Goal: Information Seeking & Learning: Learn about a topic

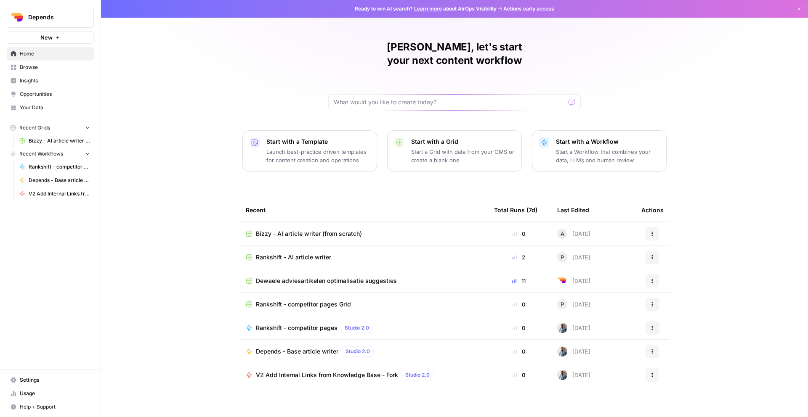
click at [26, 313] on span "Settings" at bounding box center [55, 381] width 70 height 8
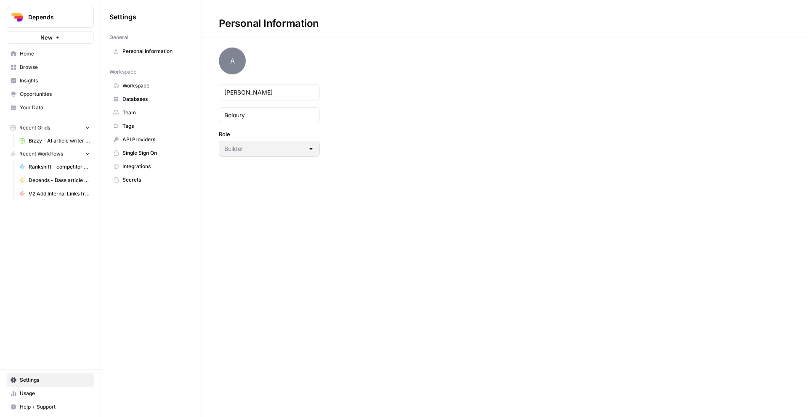
click at [138, 113] on span "Team" at bounding box center [155, 113] width 67 height 8
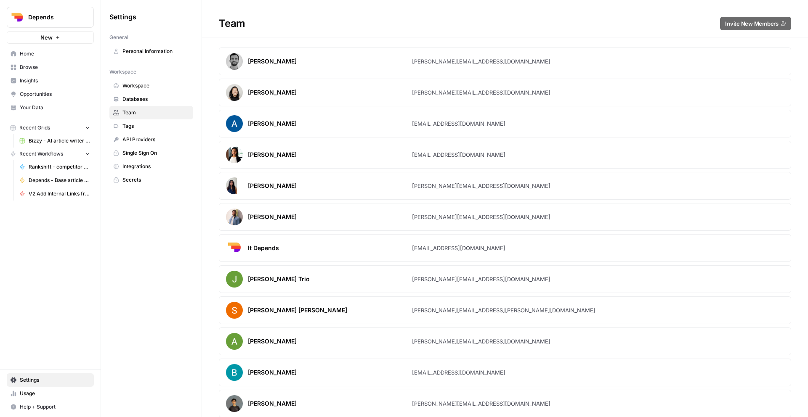
click at [42, 52] on span "Home" at bounding box center [55, 54] width 70 height 8
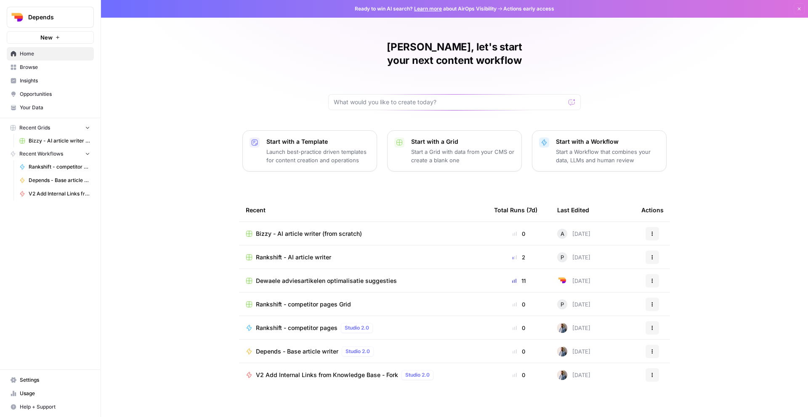
click at [48, 68] on span "Browse" at bounding box center [55, 68] width 70 height 8
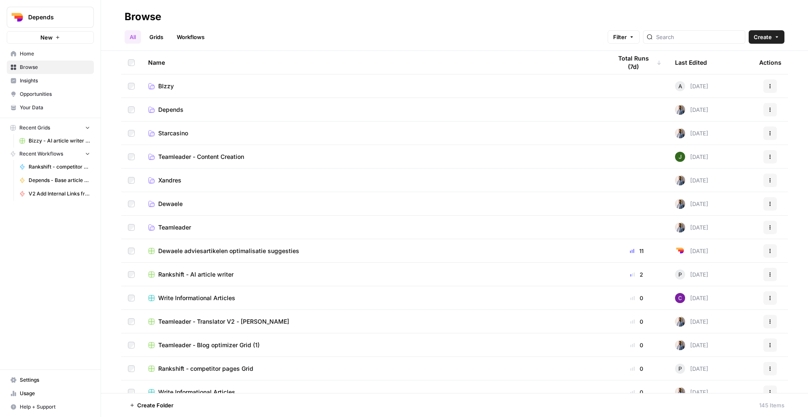
click at [169, 85] on span "BIzzy" at bounding box center [166, 86] width 16 height 8
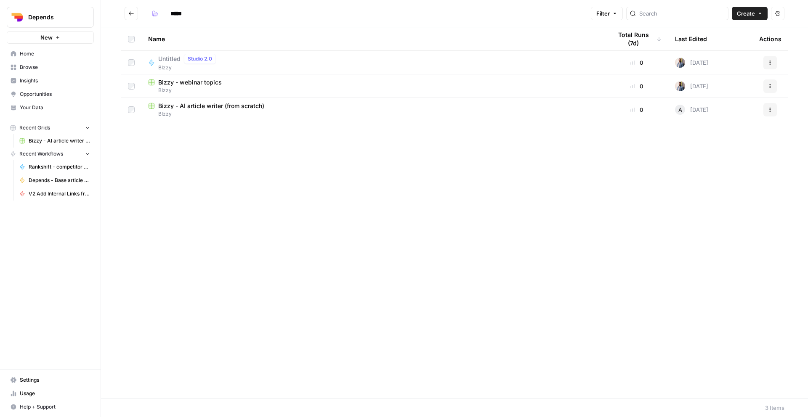
click at [213, 104] on span "Bizzy - AI article writer (from scratch)" at bounding box center [211, 106] width 106 height 8
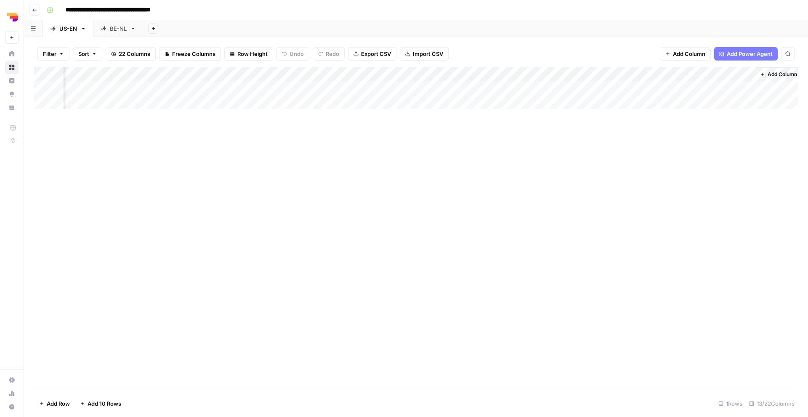
scroll to position [0, 357]
